Goal: Task Accomplishment & Management: Manage account settings

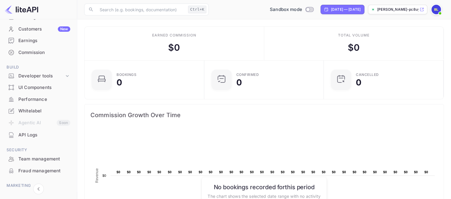
scroll to position [59, 0]
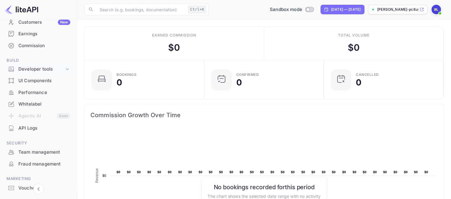
click at [52, 69] on div "Developer tools" at bounding box center [41, 69] width 46 height 7
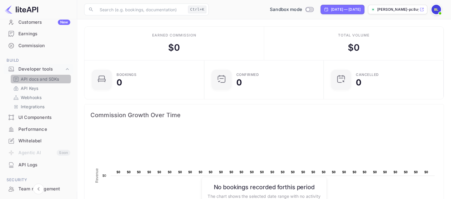
click at [57, 81] on p "API docs and SDKs" at bounding box center [40, 79] width 39 height 6
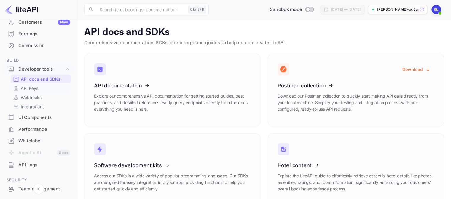
click at [30, 89] on p "API Keys" at bounding box center [29, 88] width 17 height 6
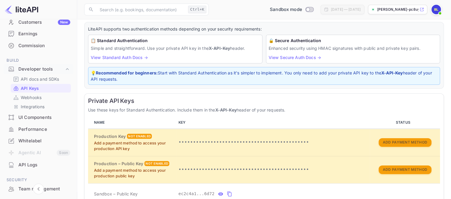
scroll to position [59, 0]
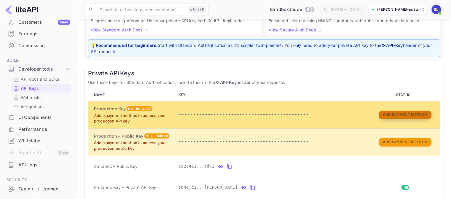
click at [412, 114] on button "Add Payment Method" at bounding box center [405, 115] width 53 height 9
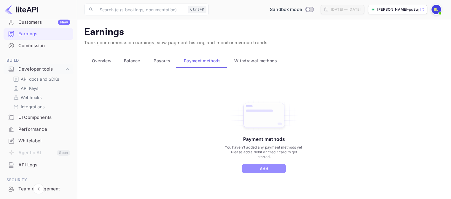
click at [273, 166] on button "Add" at bounding box center [264, 168] width 44 height 9
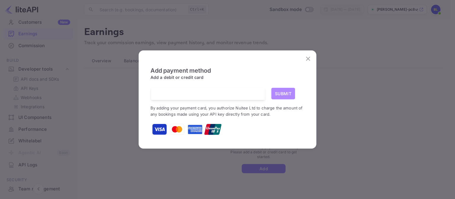
click at [279, 97] on button "Submit" at bounding box center [284, 94] width 24 height 12
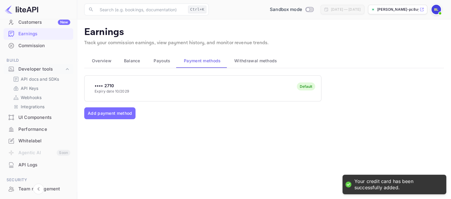
click at [109, 61] on span "Overview" at bounding box center [102, 60] width 20 height 7
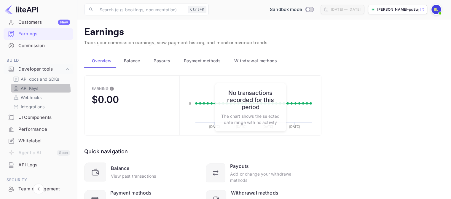
click at [33, 91] on p "API Keys" at bounding box center [29, 88] width 17 height 6
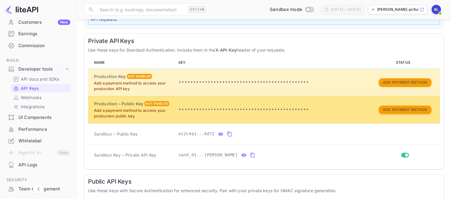
scroll to position [91, 0]
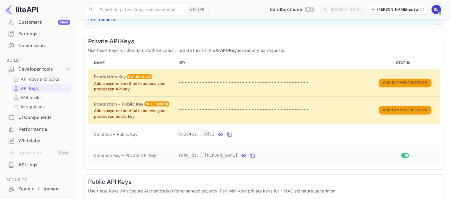
click at [250, 155] on icon "private api keys table" at bounding box center [252, 155] width 5 height 7
